Goal: Register for event/course

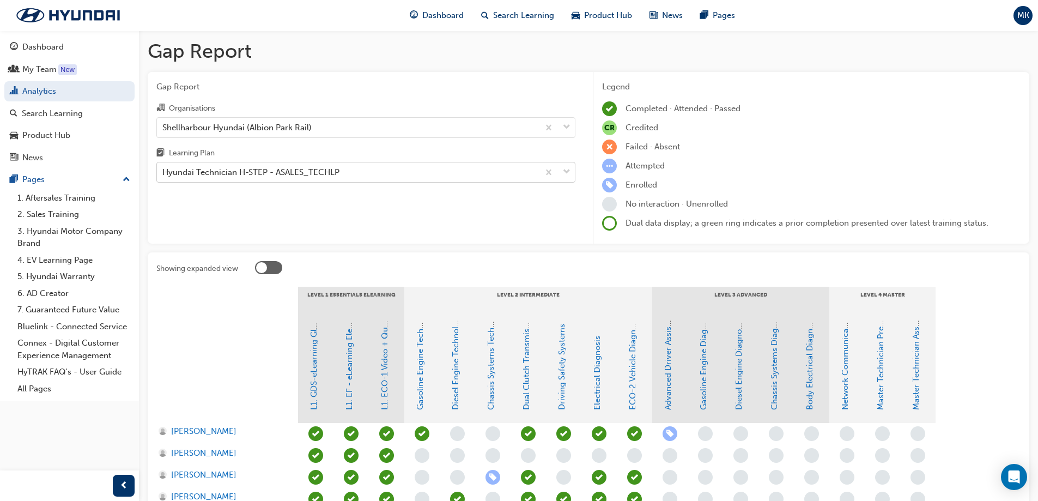
click at [286, 174] on div "Hyundai Technician H-STEP - ASALES_TECHLP" at bounding box center [250, 172] width 177 height 13
click at [163, 174] on input "Learning Plan Hyundai Technician H-STEP - ASALES_TECHLP" at bounding box center [162, 171] width 1 height 9
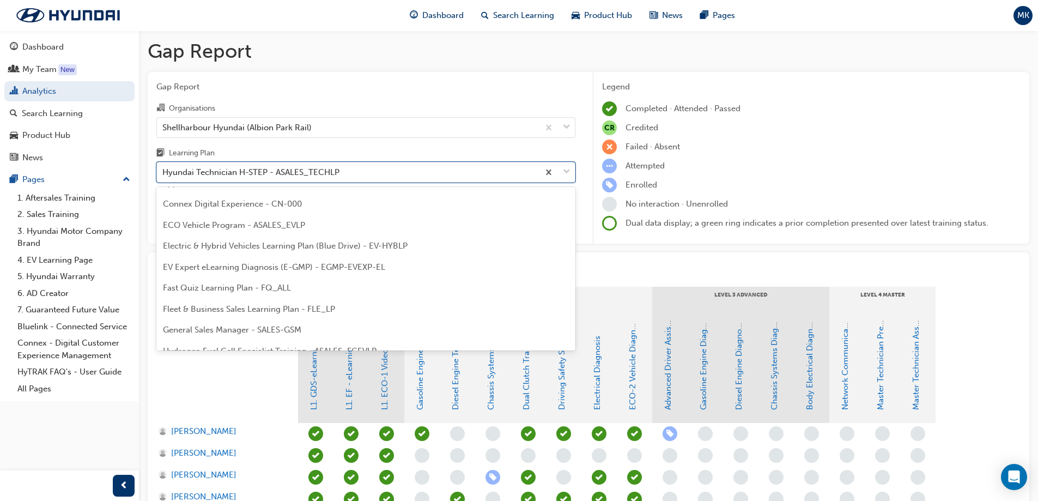
scroll to position [56, 0]
click at [265, 270] on span "Electric & Hybrid Vehicles Learning Plan (Blue Drive) - EV-HYBLP" at bounding box center [285, 270] width 245 height 10
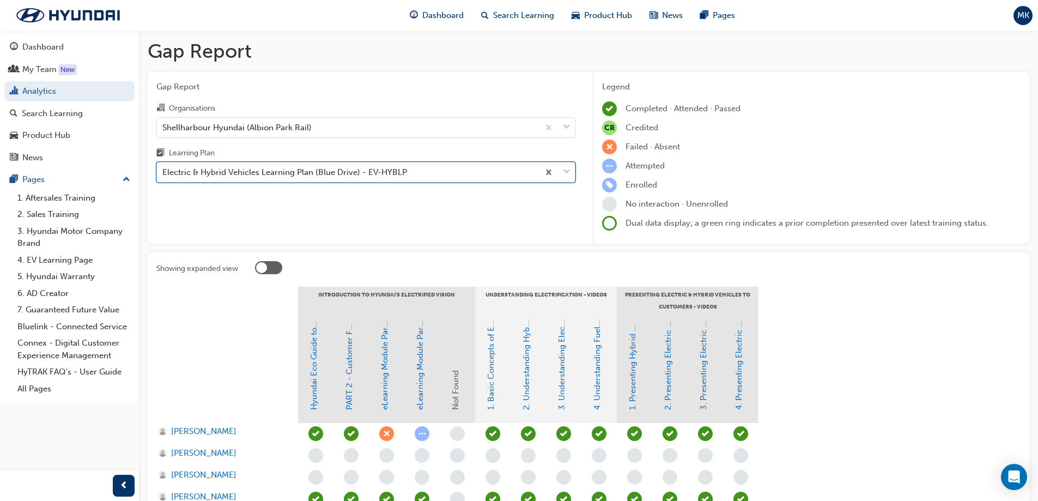
click at [252, 173] on div "Electric & Hybrid Vehicles Learning Plan (Blue Drive) - EV-HYBLP" at bounding box center [284, 172] width 245 height 13
click at [163, 173] on input "Learning Plan option Electric & Hybrid Vehicles Learning Plan (Blue Drive) - EV…" at bounding box center [162, 171] width 1 height 9
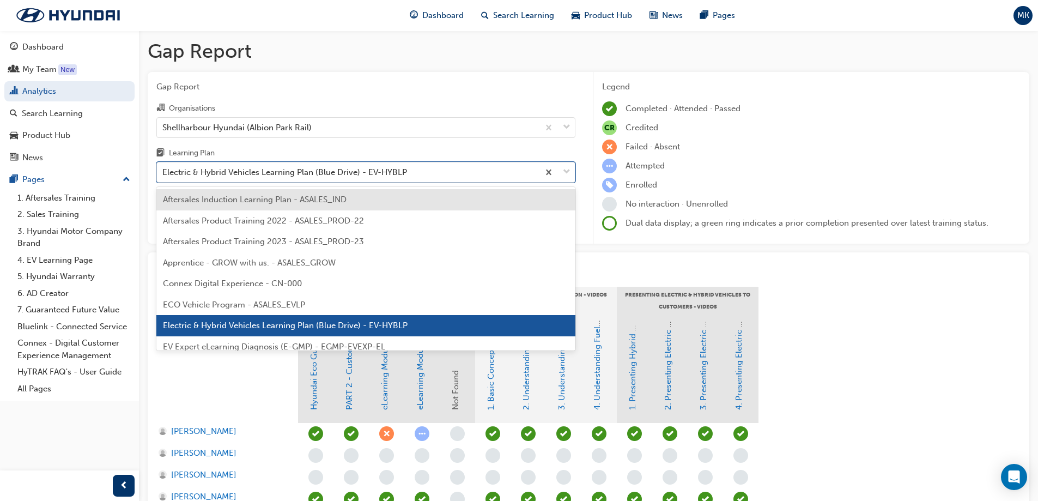
click at [237, 303] on span "ECO Vehicle Program - ASALES_EVLP" at bounding box center [234, 305] width 142 height 10
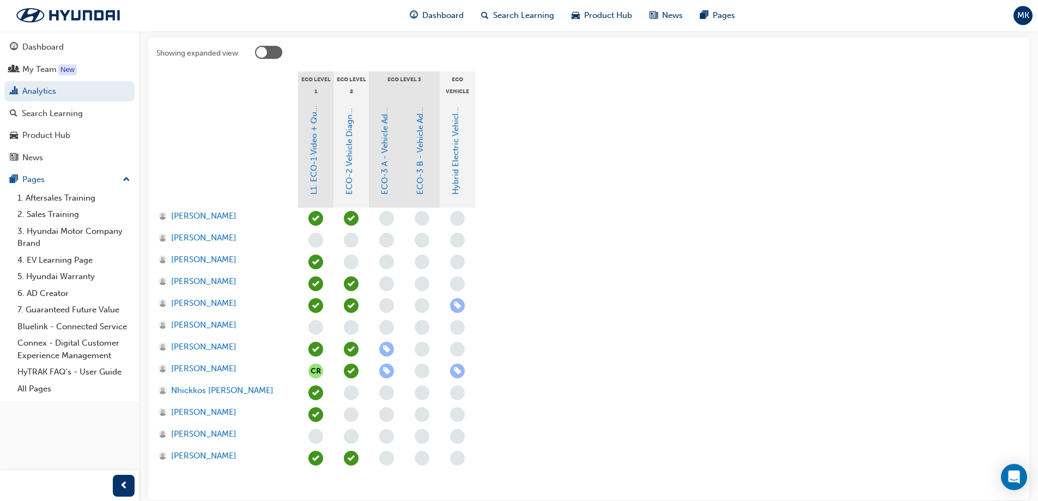
scroll to position [218, 0]
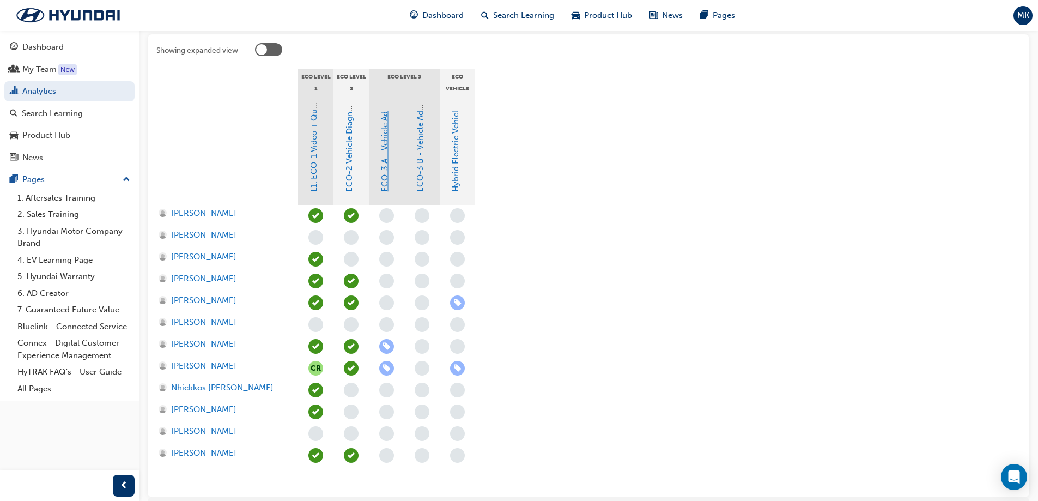
click at [385, 178] on link "ECO-3 A - Vehicle Advanced Diagnosis" at bounding box center [385, 118] width 10 height 147
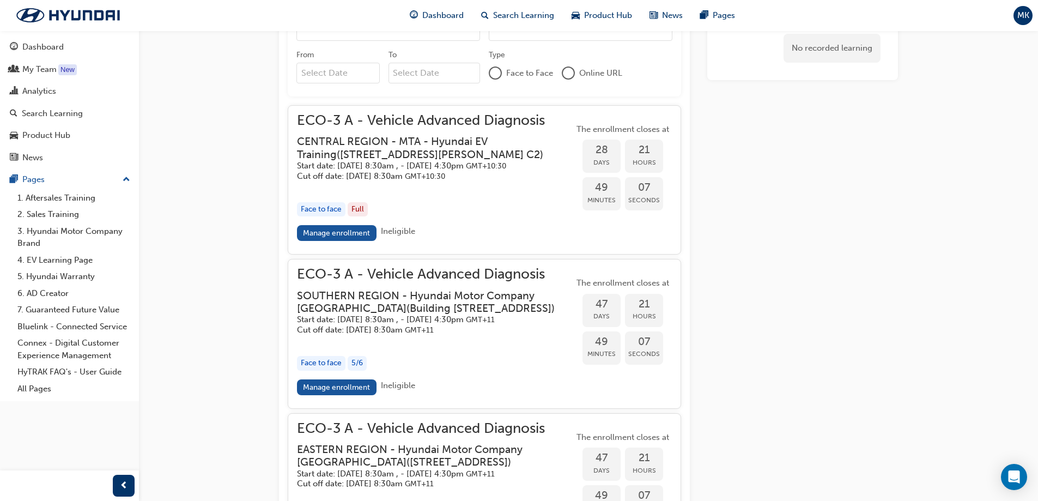
scroll to position [1114, 0]
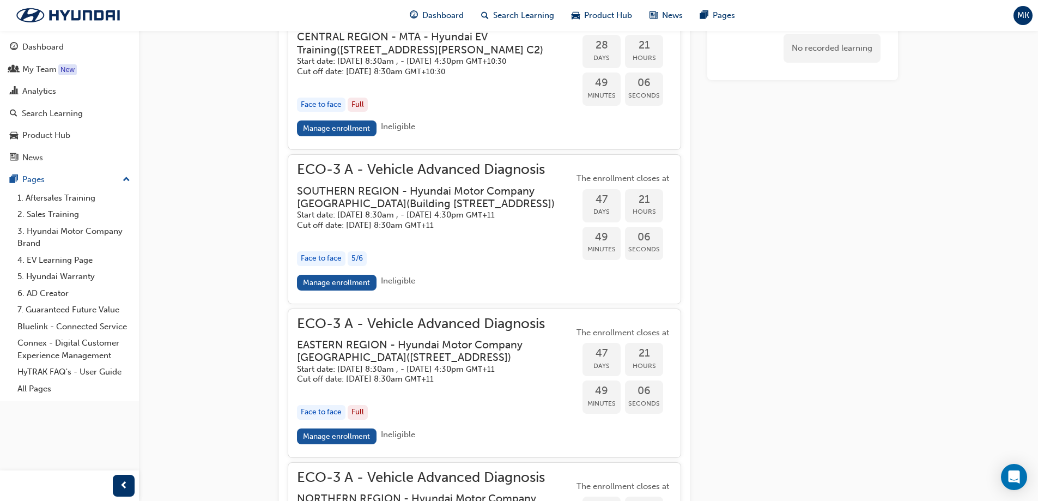
click at [470, 364] on h3 "EASTERN REGION - Hyundai Motor Company [GEOGRAPHIC_DATA] ( [STREET_ADDRESS] )" at bounding box center [426, 351] width 259 height 26
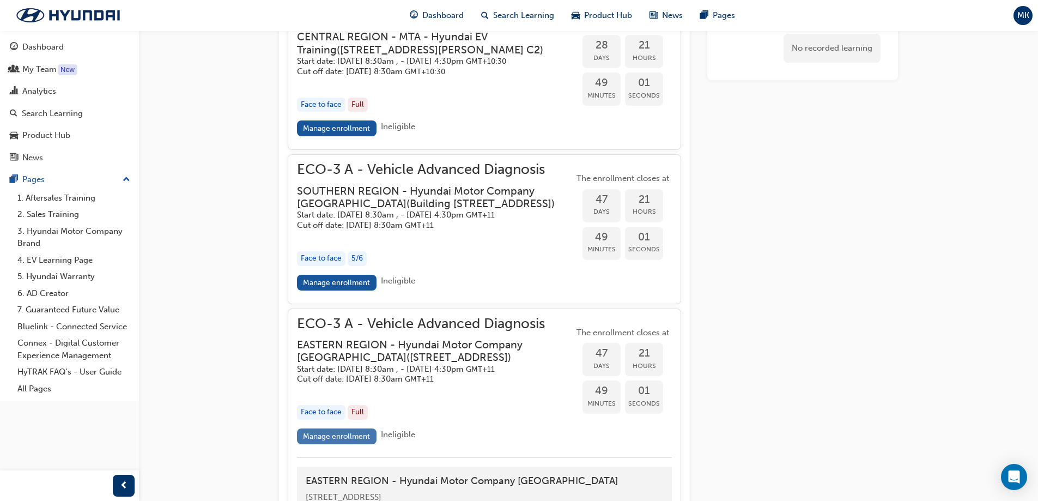
click at [352, 444] on link "Manage enrollment" at bounding box center [337, 436] width 80 height 16
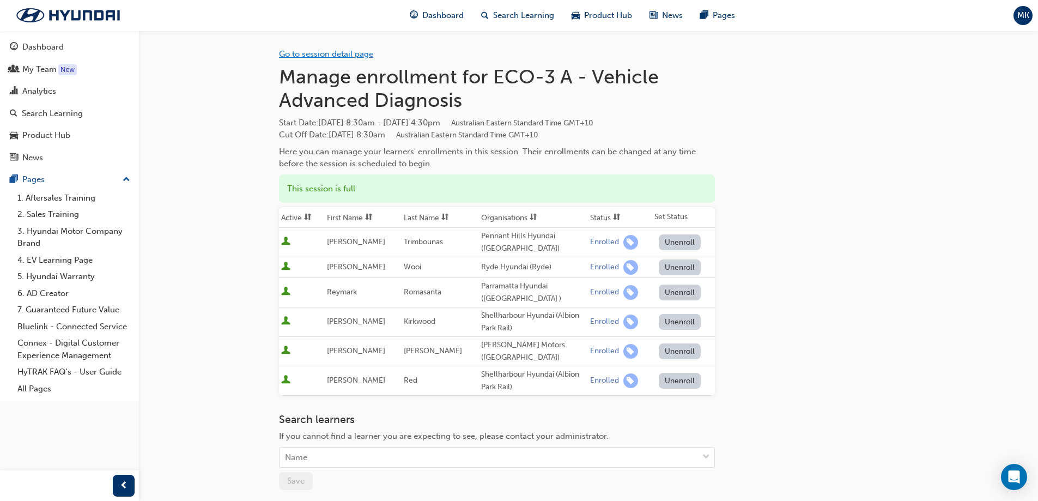
click at [338, 54] on link "Go to session detail page" at bounding box center [326, 54] width 94 height 10
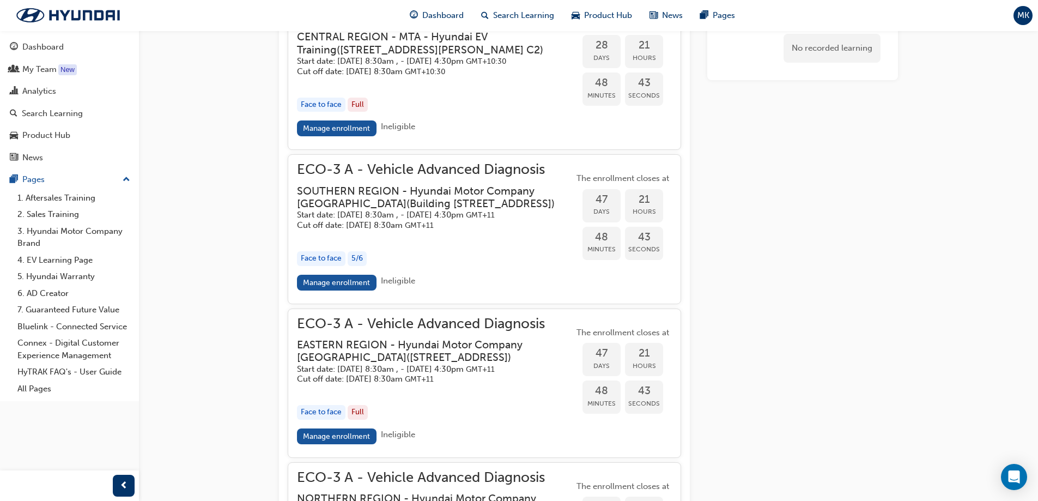
scroll to position [218, 0]
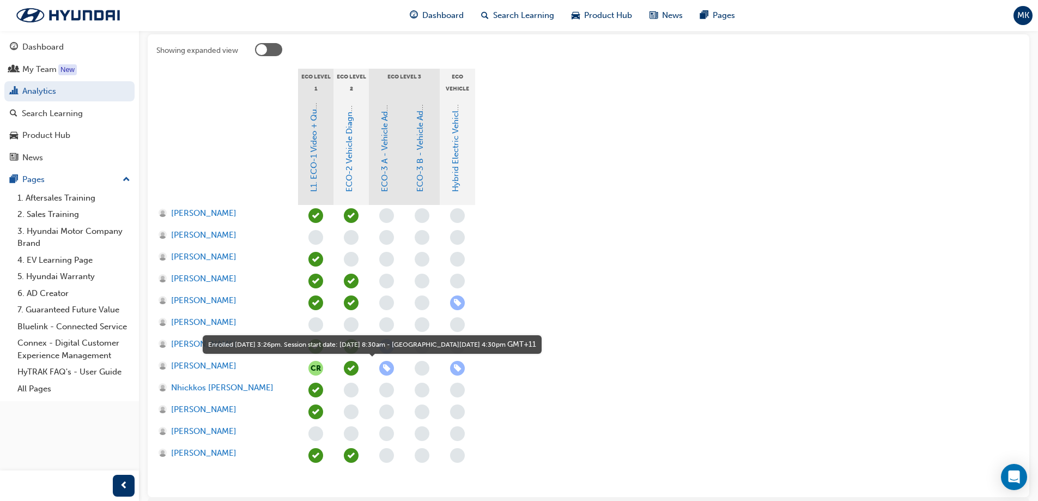
click at [388, 371] on span "learningRecordVerb_ENROLL-icon" at bounding box center [386, 368] width 15 height 15
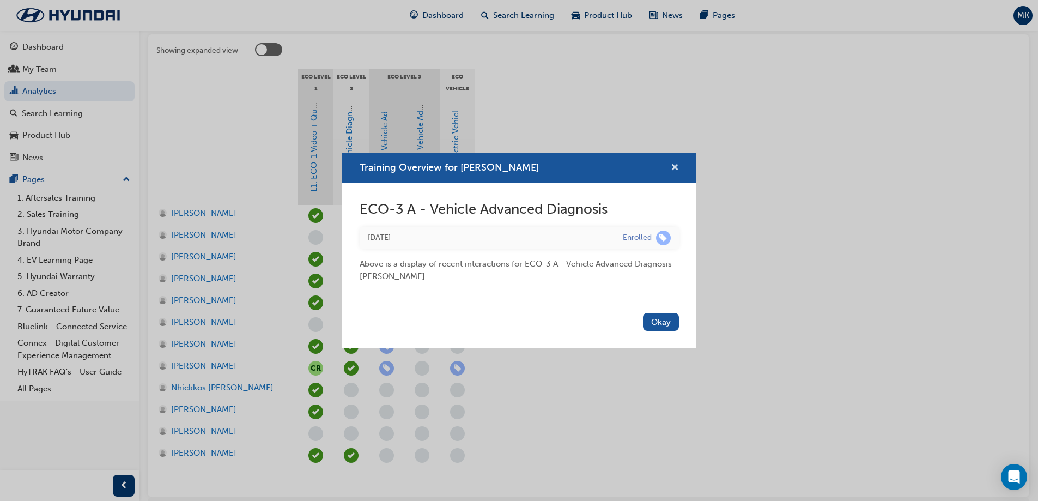
click at [675, 167] on span "cross-icon" at bounding box center [675, 168] width 8 height 10
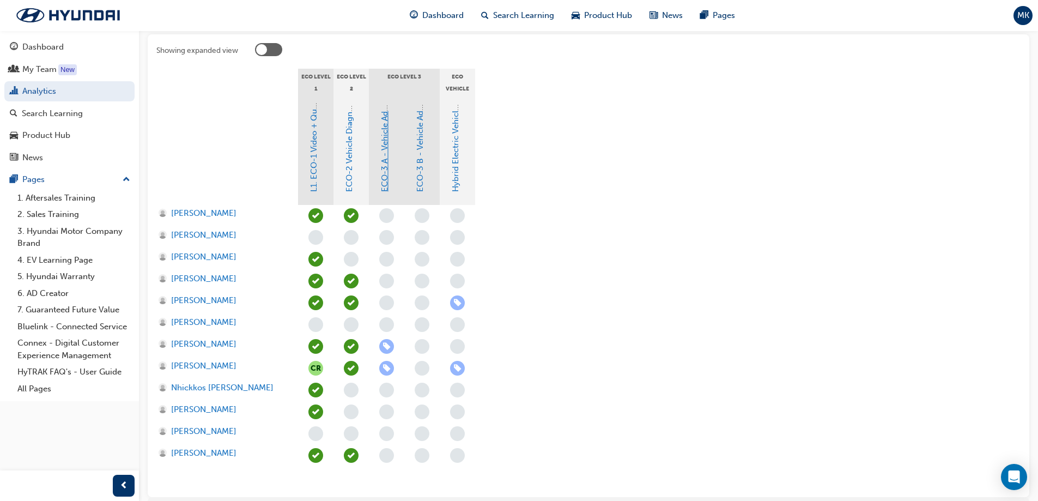
click at [385, 164] on link "ECO-3 A - Vehicle Advanced Diagnosis" at bounding box center [385, 118] width 10 height 147
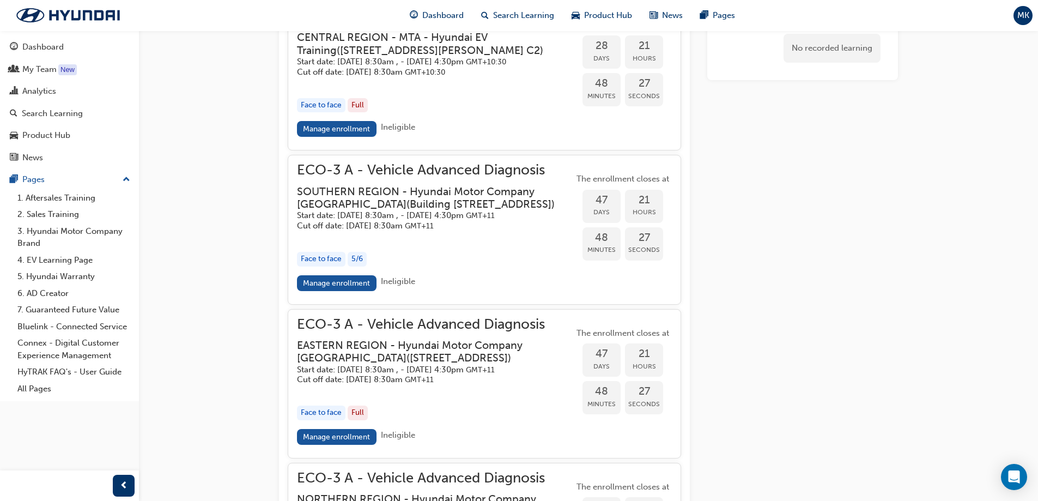
scroll to position [1114, 0]
click at [349, 444] on link "Manage enrollment" at bounding box center [337, 436] width 80 height 16
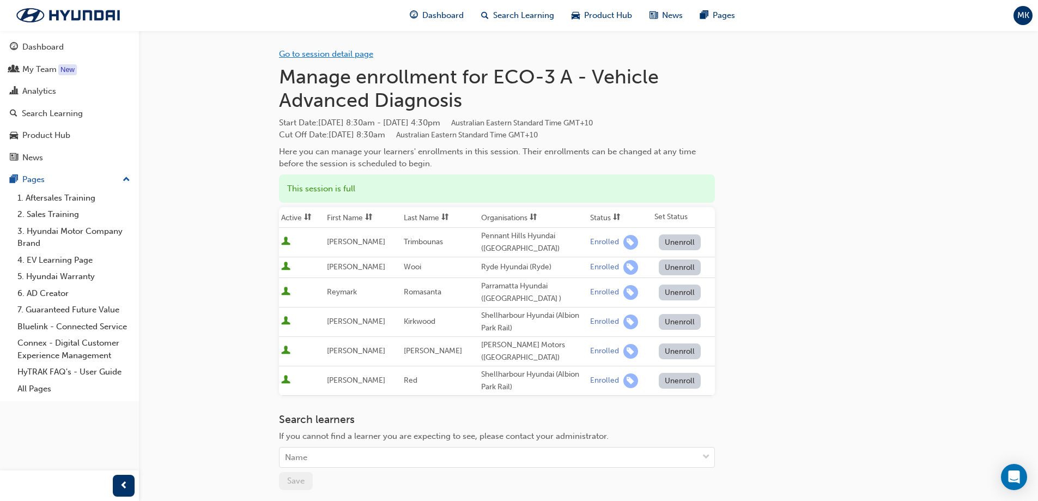
click at [310, 56] on link "Go to session detail page" at bounding box center [326, 54] width 94 height 10
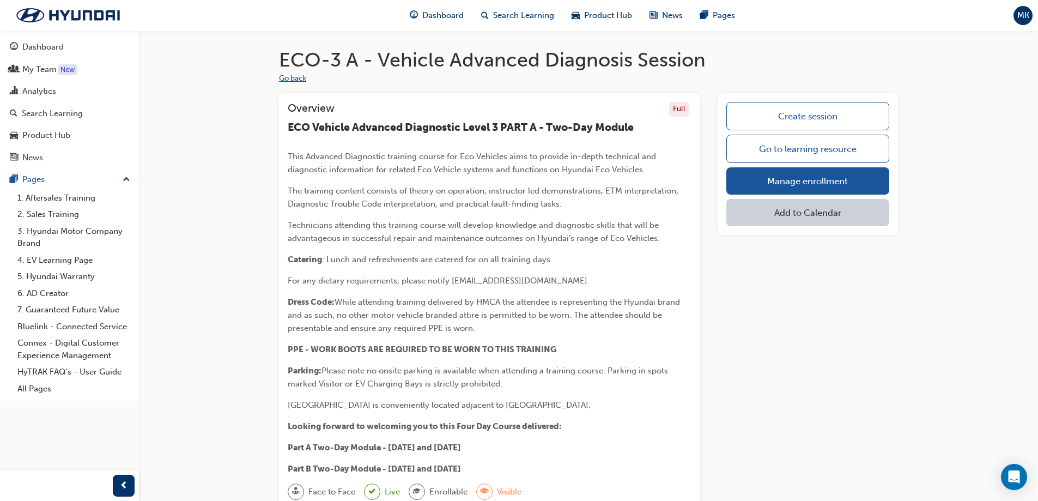
click at [288, 76] on button "Go back" at bounding box center [292, 78] width 27 height 13
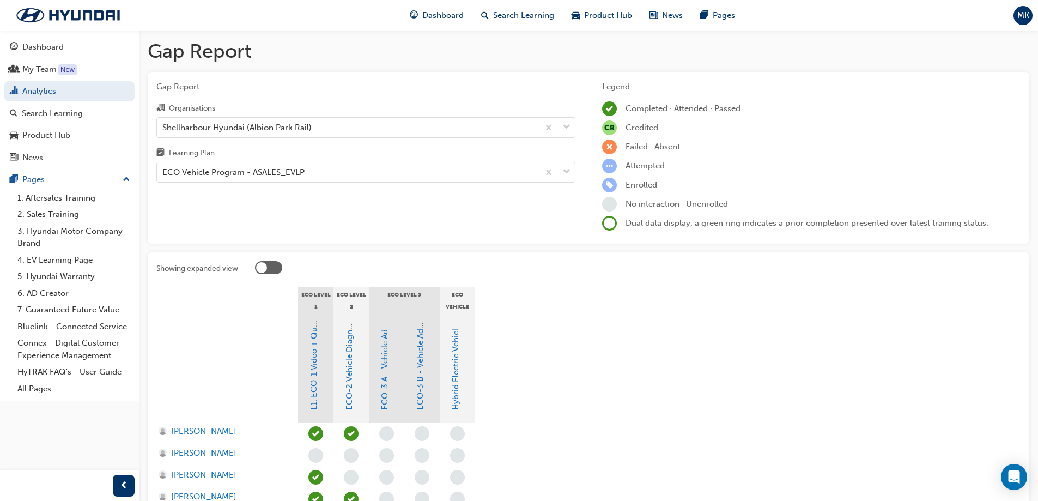
scroll to position [218, 0]
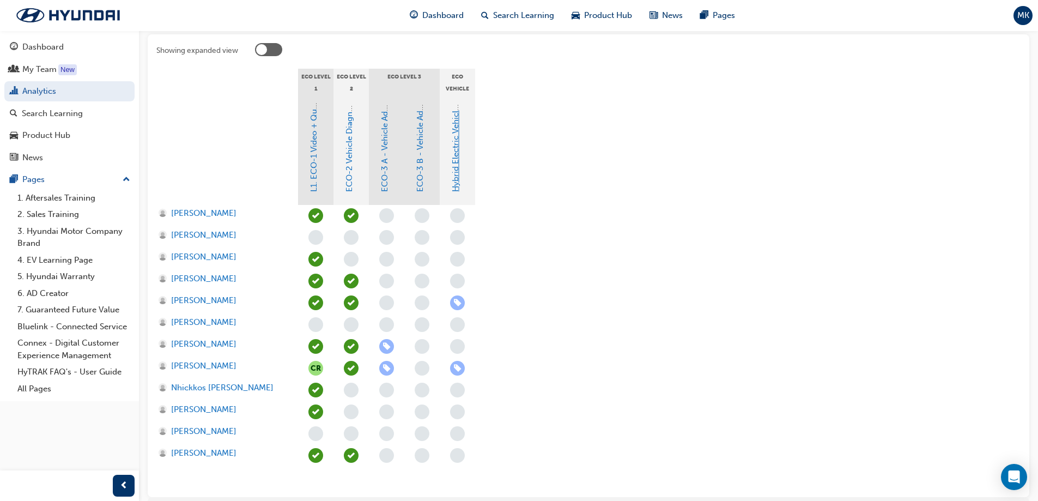
click at [454, 156] on link "Hybrid Electric Vehicle (HEV) Technical Training" at bounding box center [455, 101] width 10 height 180
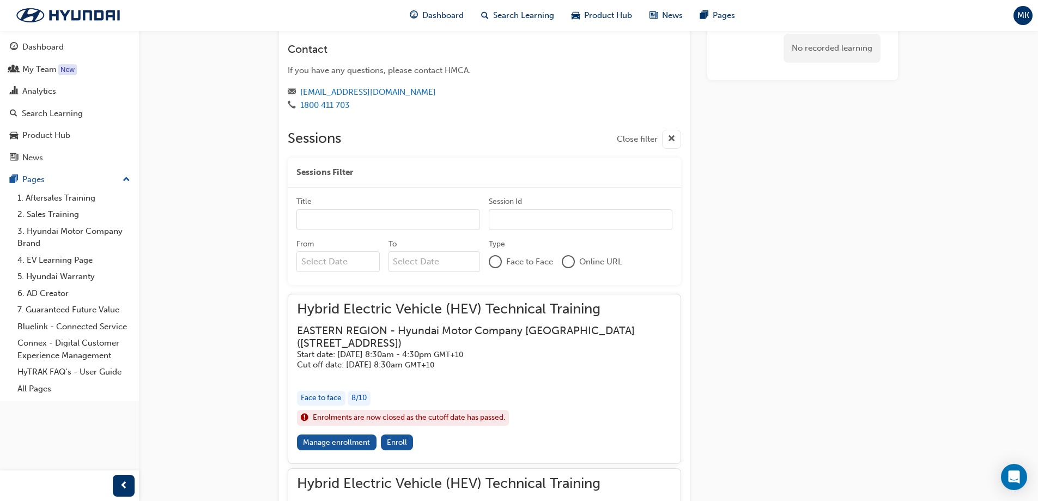
scroll to position [708, 0]
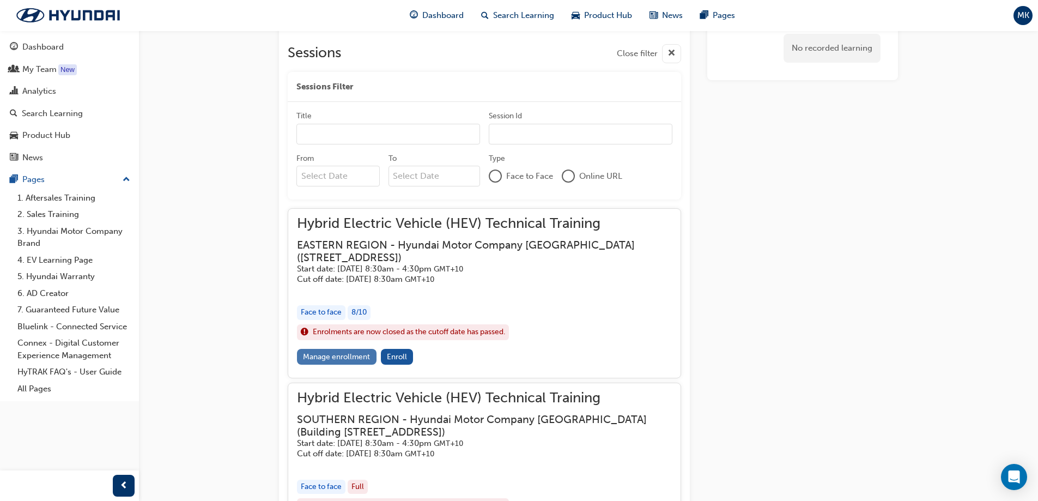
click at [357, 349] on link "Manage enrollment" at bounding box center [337, 357] width 80 height 16
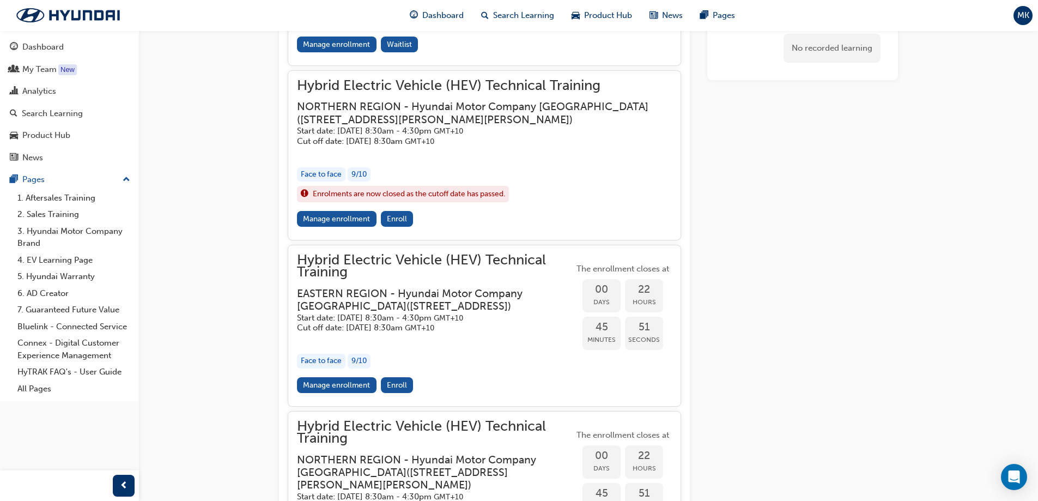
scroll to position [1198, 0]
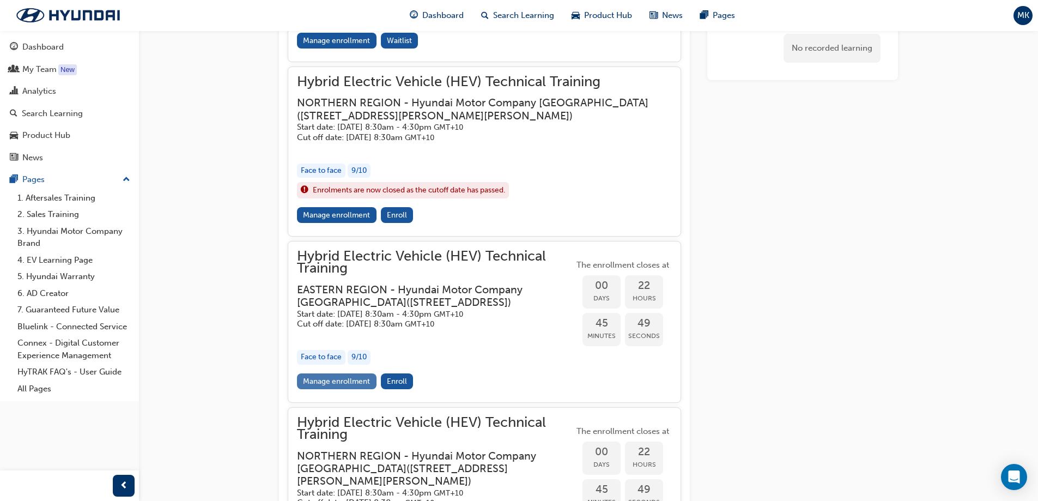
click at [343, 380] on link "Manage enrollment" at bounding box center [337, 381] width 80 height 16
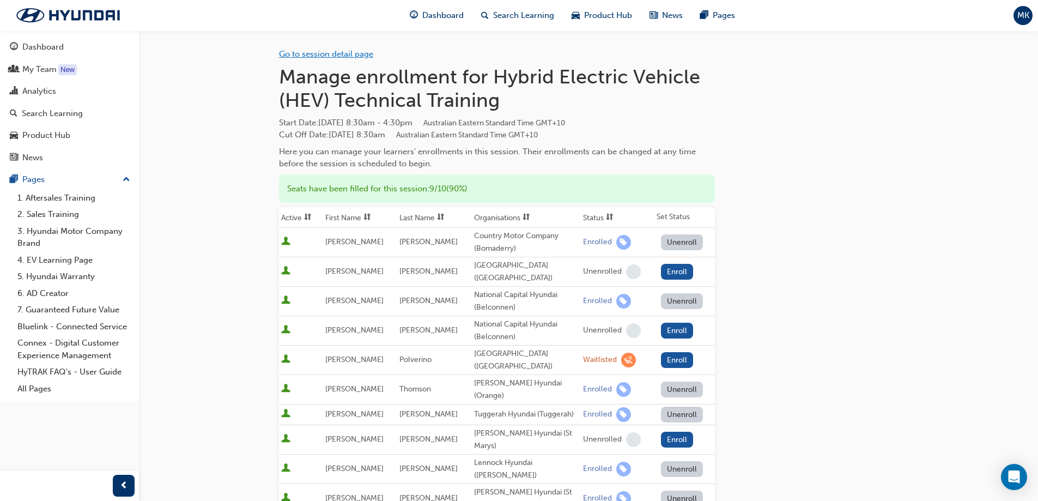
click at [344, 55] on link "Go to session detail page" at bounding box center [326, 54] width 94 height 10
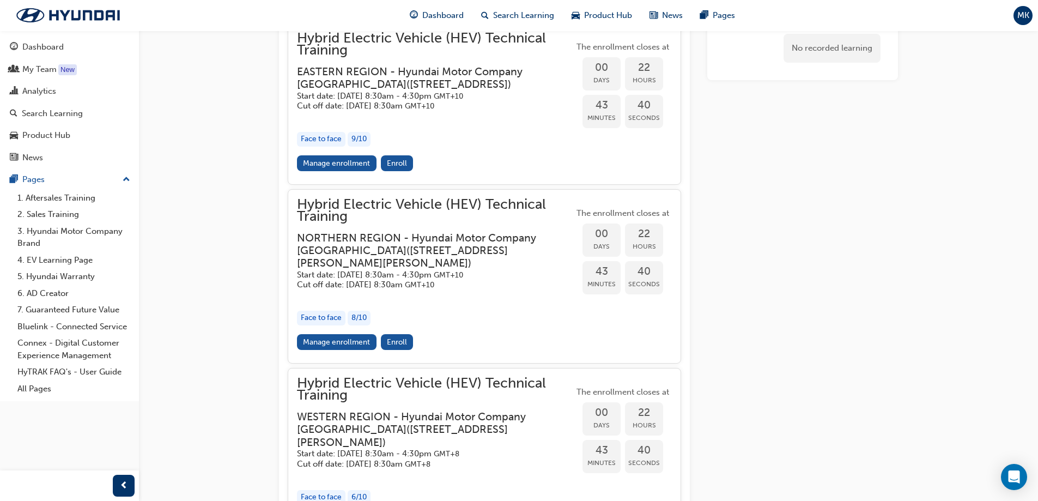
scroll to position [1362, 0]
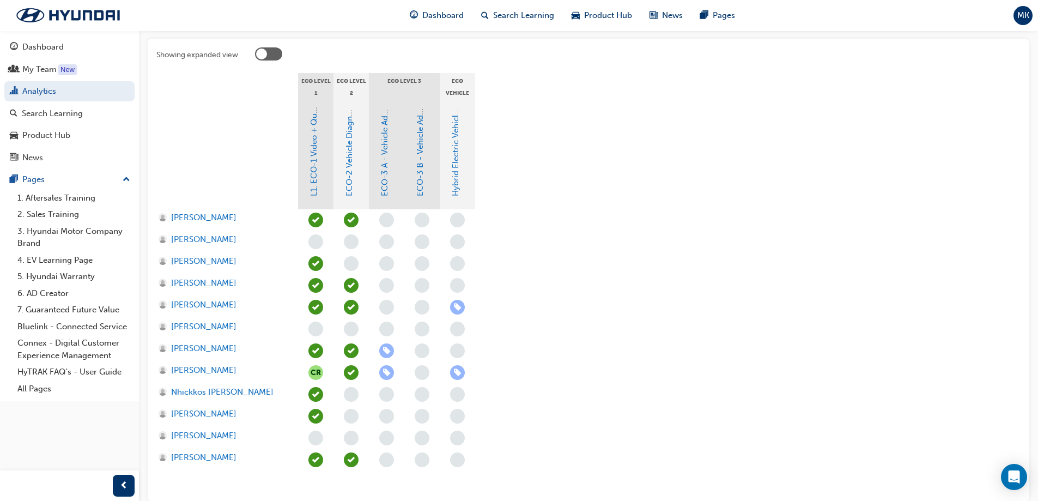
scroll to position [218, 0]
